Goal: Task Accomplishment & Management: Complete application form

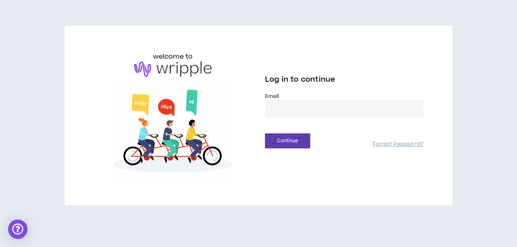
type input "**********"
click at [288, 141] on button "Continue" at bounding box center [287, 140] width 45 height 15
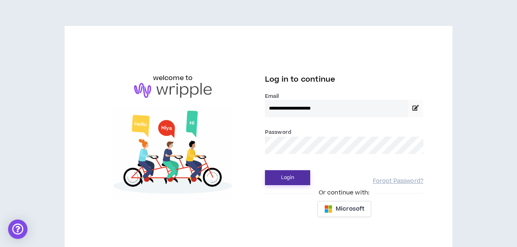
click at [294, 182] on button "Login" at bounding box center [287, 177] width 45 height 15
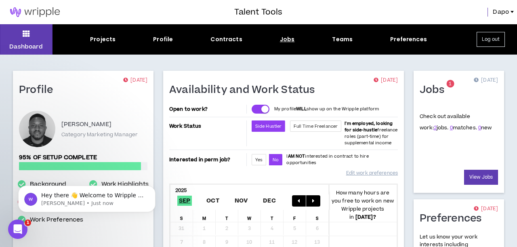
click at [292, 38] on div "Jobs" at bounding box center [287, 39] width 15 height 8
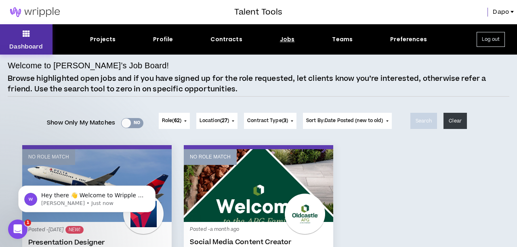
click at [32, 45] on p "Dashboard" at bounding box center [26, 46] width 34 height 8
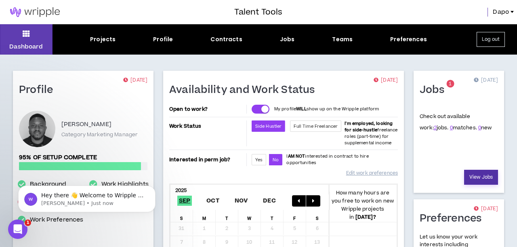
click at [478, 180] on link "View Jobs" at bounding box center [481, 177] width 34 height 15
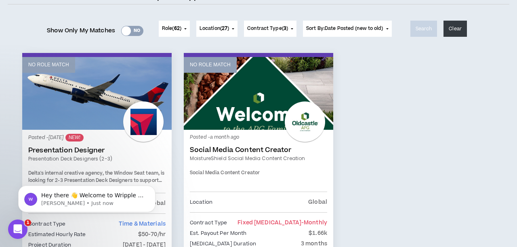
scroll to position [132, 0]
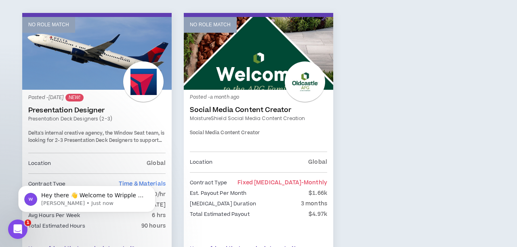
click at [140, 61] on div at bounding box center [143, 81] width 40 height 40
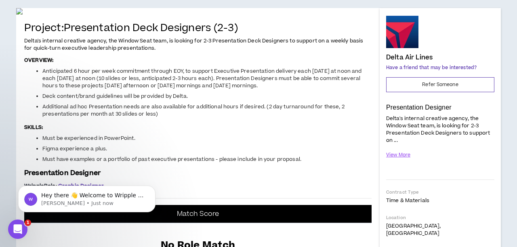
scroll to position [72, 0]
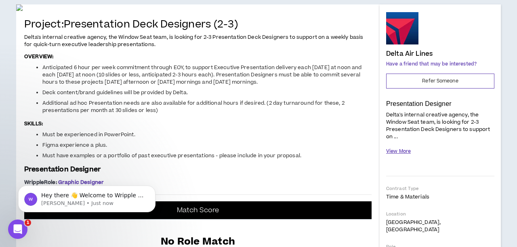
click at [403, 149] on button "View More" at bounding box center [398, 151] width 25 height 14
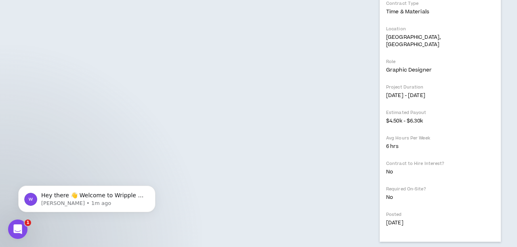
scroll to position [493, 0]
click at [108, 198] on span "Hey there 👋 Welcome to Wripple 🙌 Take a look around! If you have any questions,…" at bounding box center [92, 207] width 103 height 31
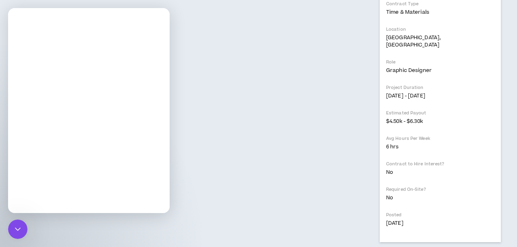
scroll to position [0, 0]
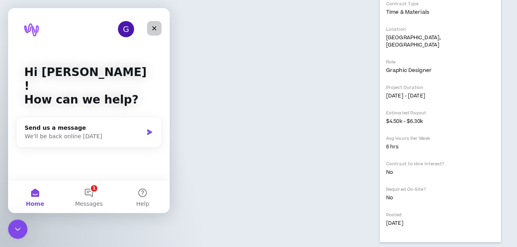
click at [152, 30] on icon "Close" at bounding box center [154, 28] width 6 height 6
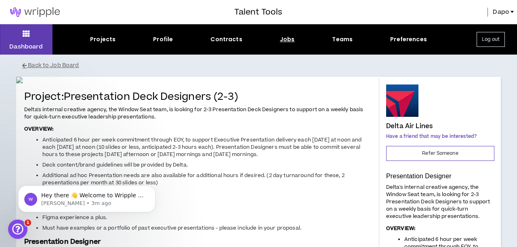
click at [33, 14] on img at bounding box center [35, 12] width 70 height 10
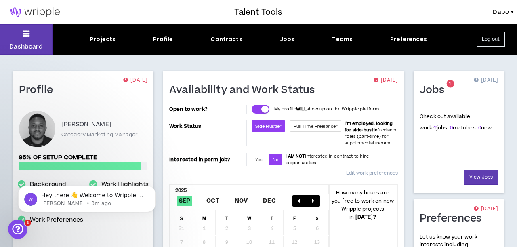
click at [484, 193] on div "Jobs 1 [DATE] Check out available work: 2 jobs. 0 matches. 0 new View Jobs" at bounding box center [459, 132] width 91 height 122
click at [484, 183] on link "View Jobs" at bounding box center [481, 177] width 34 height 15
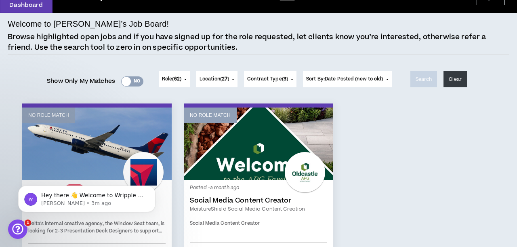
scroll to position [38, 0]
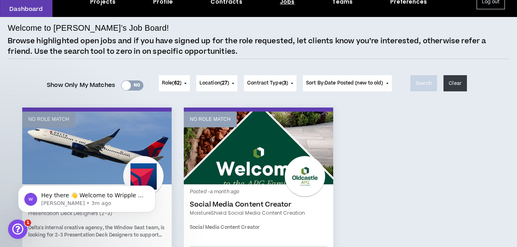
drag, startPoint x: 57, startPoint y: 119, endPoint x: 60, endPoint y: 115, distance: 5.4
click at [60, 116] on p "No Role Match" at bounding box center [48, 120] width 41 height 8
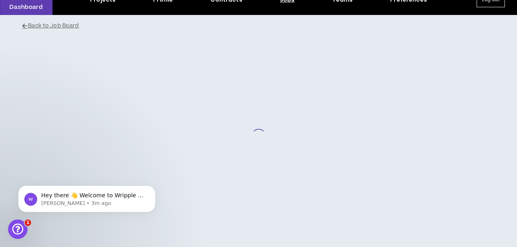
scroll to position [40, 0]
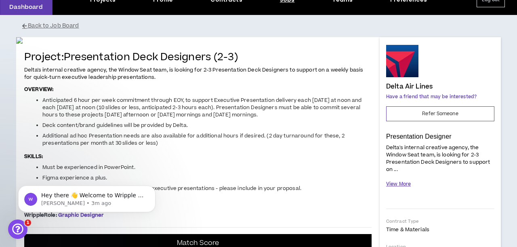
click at [401, 184] on button "View More" at bounding box center [398, 184] width 25 height 14
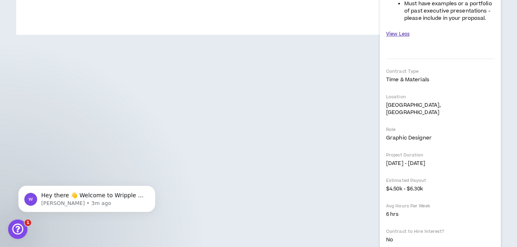
scroll to position [462, 0]
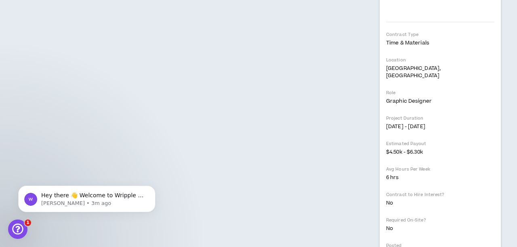
select select "***"
select select "**"
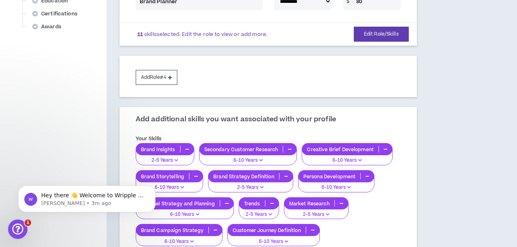
scroll to position [361, 0]
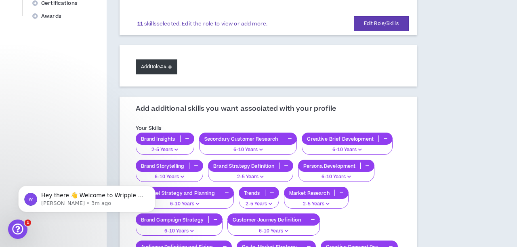
click at [165, 67] on button "Add Role #4" at bounding box center [157, 66] width 42 height 15
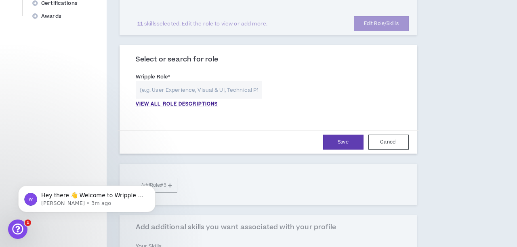
click at [183, 87] on input "text" at bounding box center [199, 89] width 127 height 17
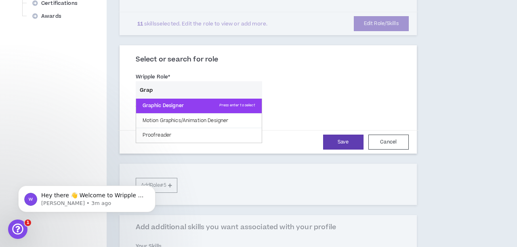
click at [175, 100] on p "Graphic Designer Press enter to select" at bounding box center [199, 106] width 126 height 15
type input "Graphic Designer"
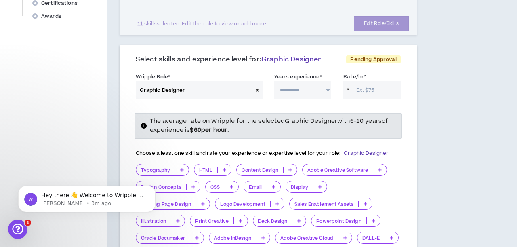
select select "**"
click at [367, 84] on input "Rate/hr *" at bounding box center [376, 89] width 48 height 17
type input "40"
click at [477, 116] on div "**********" at bounding box center [301, 205] width 388 height 1058
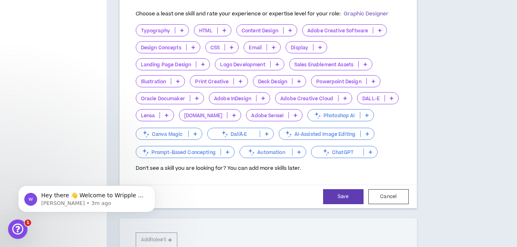
scroll to position [498, 0]
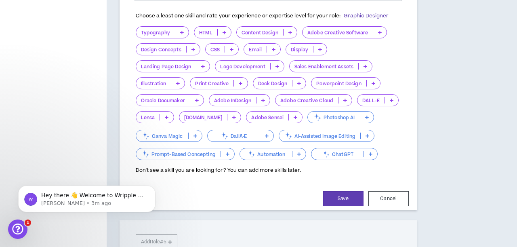
click at [177, 133] on p "Canva Magic" at bounding box center [162, 136] width 52 height 6
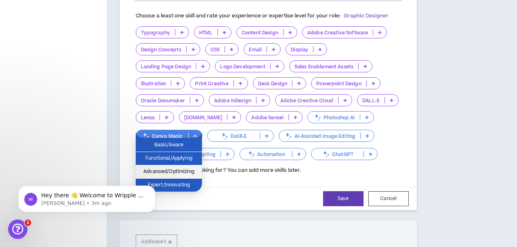
click at [184, 173] on span "Advanced/Optimizing" at bounding box center [169, 171] width 57 height 9
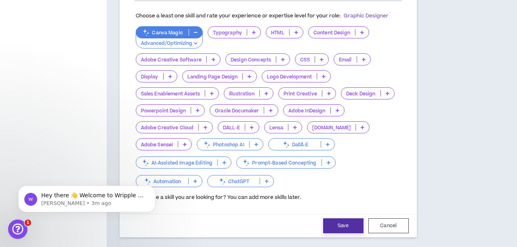
click at [345, 222] on button "Save" at bounding box center [343, 225] width 40 height 15
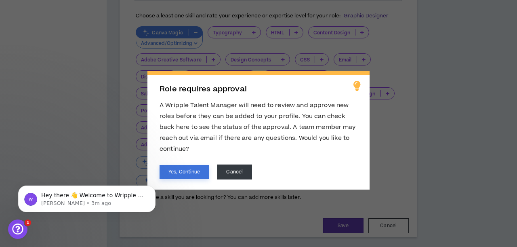
click at [192, 172] on button "Yes, Continue" at bounding box center [184, 172] width 49 height 14
select select "**"
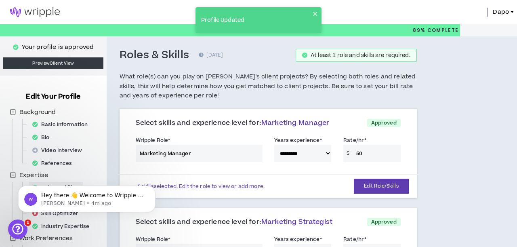
scroll to position [0, 0]
click at [34, 15] on img at bounding box center [35, 12] width 70 height 10
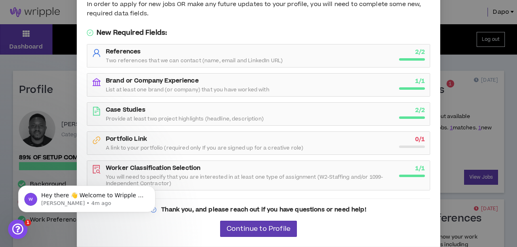
scroll to position [78, 0]
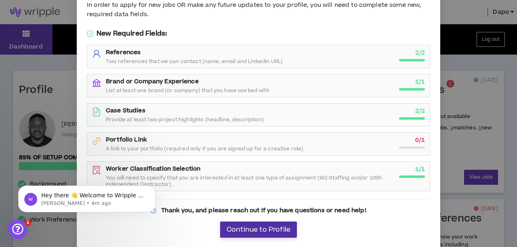
click at [273, 228] on span "Continue to Profile" at bounding box center [259, 230] width 64 height 8
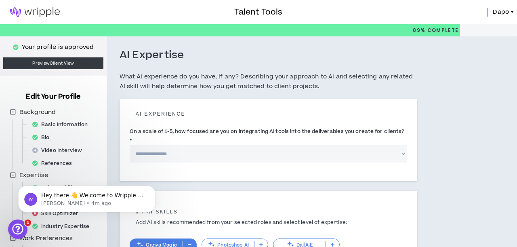
select select "*"
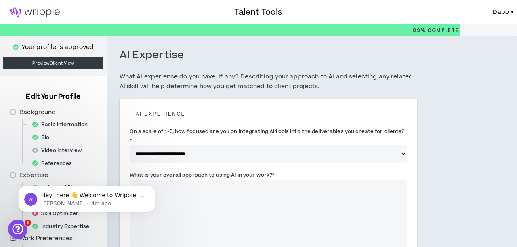
click at [201, 180] on textarea "What is your overall approach to using AI in your work? *" at bounding box center [268, 227] width 277 height 95
click at [205, 169] on label "What is your overall approach to using AI in your work? *" at bounding box center [202, 175] width 145 height 13
click at [205, 180] on textarea "What is your overall approach to using AI in your work? *" at bounding box center [268, 227] width 277 height 95
click at [205, 169] on label "What is your overall approach to using AI in your work? *" at bounding box center [202, 175] width 145 height 13
click at [205, 180] on textarea "What is your overall approach to using AI in your work? *" at bounding box center [268, 227] width 277 height 95
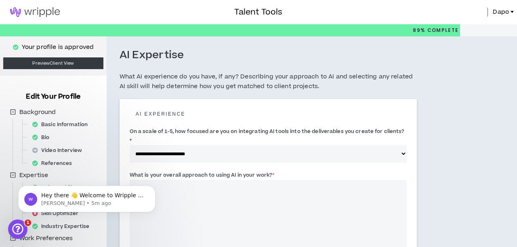
click at [205, 169] on label "What is your overall approach to using AI in your work? *" at bounding box center [202, 175] width 145 height 13
click at [205, 180] on textarea "What is your overall approach to using AI in your work? *" at bounding box center [268, 227] width 277 height 95
click at [204, 169] on label "What is your overall approach to using AI in your work? *" at bounding box center [202, 175] width 145 height 13
click at [204, 180] on textarea "What is your overall approach to using AI in your work? *" at bounding box center [268, 227] width 277 height 95
click at [204, 169] on label "What is your overall approach to using AI in your work? *" at bounding box center [202, 175] width 145 height 13
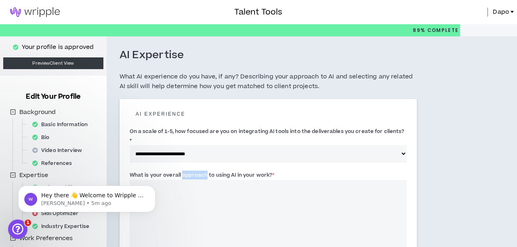
click at [204, 180] on textarea "What is your overall approach to using AI in your work? *" at bounding box center [268, 227] width 277 height 95
click at [204, 169] on label "What is your overall approach to using AI in your work? *" at bounding box center [202, 175] width 145 height 13
click at [204, 180] on textarea "What is your overall approach to using AI in your work? *" at bounding box center [268, 227] width 277 height 95
click at [204, 169] on label "What is your overall approach to using AI in your work? *" at bounding box center [202, 175] width 145 height 13
click at [204, 180] on textarea "What is your overall approach to using AI in your work? *" at bounding box center [268, 227] width 277 height 95
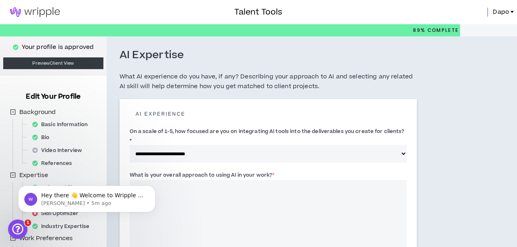
click at [204, 169] on label "What is your overall approach to using AI in your work? *" at bounding box center [202, 175] width 145 height 13
click at [204, 180] on textarea "What is your overall approach to using AI in your work? *" at bounding box center [268, 227] width 277 height 95
click at [204, 169] on label "What is your overall approach to using AI in your work? *" at bounding box center [202, 175] width 145 height 13
click at [204, 180] on textarea "What is your overall approach to using AI in your work? *" at bounding box center [268, 227] width 277 height 95
click at [204, 169] on label "What is your overall approach to using AI in your work? *" at bounding box center [202, 175] width 145 height 13
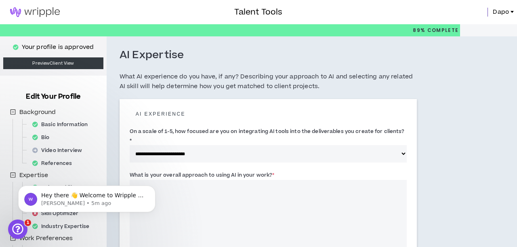
click at [204, 180] on textarea "What is your overall approach to using AI in your work? *" at bounding box center [268, 227] width 277 height 95
click at [204, 169] on label "What is your overall approach to using AI in your work? *" at bounding box center [202, 175] width 145 height 13
click at [204, 180] on textarea "What is your overall approach to using AI in your work? *" at bounding box center [268, 227] width 277 height 95
click at [204, 169] on label "What is your overall approach to using AI in your work? *" at bounding box center [202, 175] width 145 height 13
click at [204, 180] on textarea "What is your overall approach to using AI in your work? *" at bounding box center [268, 227] width 277 height 95
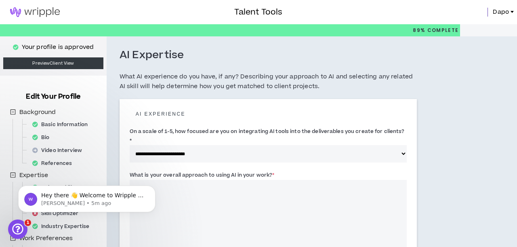
click at [204, 169] on label "What is your overall approach to using AI in your work? *" at bounding box center [202, 175] width 145 height 13
click at [204, 180] on textarea "What is your overall approach to using AI in your work? *" at bounding box center [268, 227] width 277 height 95
click at [204, 169] on label "What is your overall approach to using AI in your work? *" at bounding box center [202, 175] width 145 height 13
click at [204, 180] on textarea "What is your overall approach to using AI in your work? *" at bounding box center [268, 227] width 277 height 95
click at [204, 169] on label "What is your overall approach to using AI in your work? *" at bounding box center [202, 175] width 145 height 13
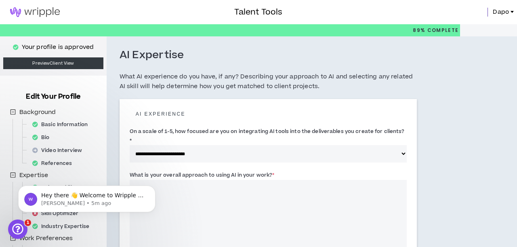
click at [204, 180] on textarea "What is your overall approach to using AI in your work? *" at bounding box center [268, 227] width 277 height 95
drag, startPoint x: 204, startPoint y: 165, endPoint x: 182, endPoint y: 168, distance: 21.7
click at [182, 169] on label "What is your overall approach to using AI in your work? *" at bounding box center [202, 175] width 145 height 13
click at [182, 180] on textarea "What is your overall approach to using AI in your work? *" at bounding box center [268, 227] width 277 height 95
click at [182, 169] on label "What is your overall approach to using AI in your work? *" at bounding box center [202, 175] width 145 height 13
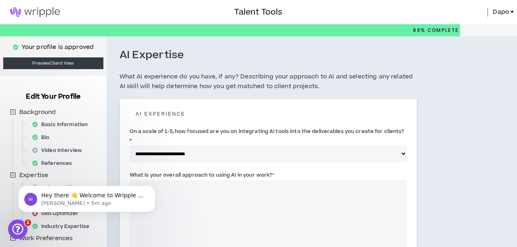
click at [182, 180] on textarea "What is your overall approach to using AI in your work? *" at bounding box center [268, 227] width 277 height 95
click at [182, 169] on label "What is your overall approach to using AI in your work? *" at bounding box center [202, 175] width 145 height 13
click at [182, 180] on textarea "What is your overall approach to using AI in your work? *" at bounding box center [268, 227] width 277 height 95
click at [182, 169] on label "What is your overall approach to using AI in your work? *" at bounding box center [202, 175] width 145 height 13
click at [182, 180] on textarea "What is your overall approach to using AI in your work? *" at bounding box center [268, 227] width 277 height 95
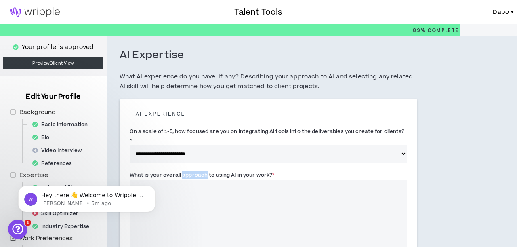
click at [182, 169] on label "What is your overall approach to using AI in your work? *" at bounding box center [202, 175] width 145 height 13
click at [182, 180] on textarea "What is your overall approach to using AI in your work? *" at bounding box center [268, 227] width 277 height 95
click at [182, 169] on label "What is your overall approach to using AI in your work? *" at bounding box center [202, 175] width 145 height 13
click at [182, 180] on textarea "What is your overall approach to using AI in your work? *" at bounding box center [268, 227] width 277 height 95
click at [182, 169] on label "What is your overall approach to using AI in your work? *" at bounding box center [202, 175] width 145 height 13
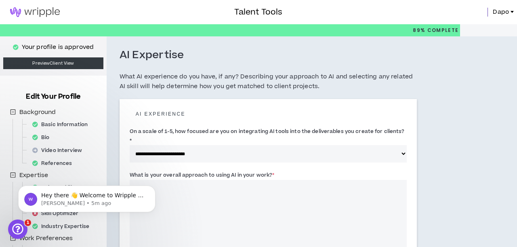
click at [182, 180] on textarea "What is your overall approach to using AI in your work? *" at bounding box center [268, 227] width 277 height 95
click at [182, 169] on label "What is your overall approach to using AI in your work? *" at bounding box center [202, 175] width 145 height 13
click at [182, 180] on textarea "What is your overall approach to using AI in your work? *" at bounding box center [268, 227] width 277 height 95
click at [182, 169] on label "What is your overall approach to using AI in your work? *" at bounding box center [202, 175] width 145 height 13
click at [182, 180] on textarea "What is your overall approach to using AI in your work? *" at bounding box center [268, 227] width 277 height 95
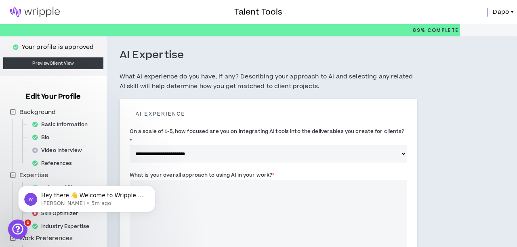
drag, startPoint x: 289, startPoint y: 164, endPoint x: 125, endPoint y: 161, distance: 163.7
click at [125, 161] on div "**********" at bounding box center [268, 196] width 297 height 194
copy label "What is your overall approach to using AI in your work? *"
